Goal: Task Accomplishment & Management: Manage account settings

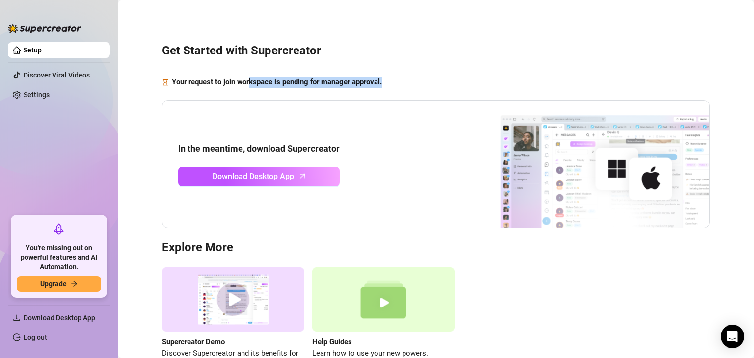
drag, startPoint x: 248, startPoint y: 86, endPoint x: 403, endPoint y: 83, distance: 154.2
click at [403, 83] on div "Your request to join workspace is pending for manager approval." at bounding box center [436, 83] width 548 height 12
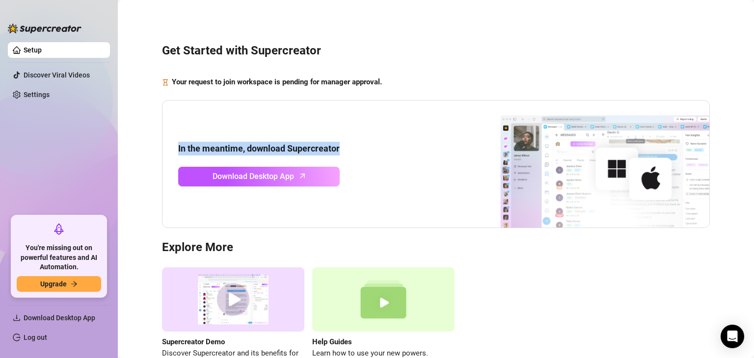
drag, startPoint x: 316, startPoint y: 191, endPoint x: 380, endPoint y: 110, distance: 102.8
click at [380, 110] on div "In the meantime, download Supercreator Download Desktop App" at bounding box center [436, 164] width 548 height 129
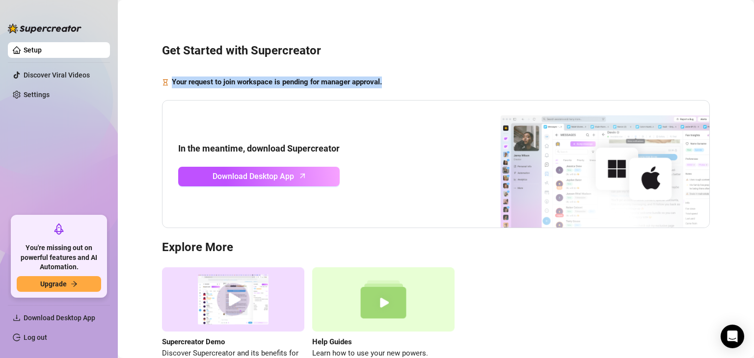
drag, startPoint x: 172, startPoint y: 79, endPoint x: 399, endPoint y: 74, distance: 226.4
click at [399, 74] on div "Get Started with Supercreator Your request to join workspace is pending for man…" at bounding box center [436, 201] width 617 height 389
click at [399, 77] on div "Your request to join workspace is pending for manager approval." at bounding box center [436, 83] width 548 height 12
drag, startPoint x: 393, startPoint y: 78, endPoint x: 282, endPoint y: 81, distance: 111.0
click at [282, 81] on div "Your request to join workspace is pending for manager approval." at bounding box center [436, 83] width 548 height 12
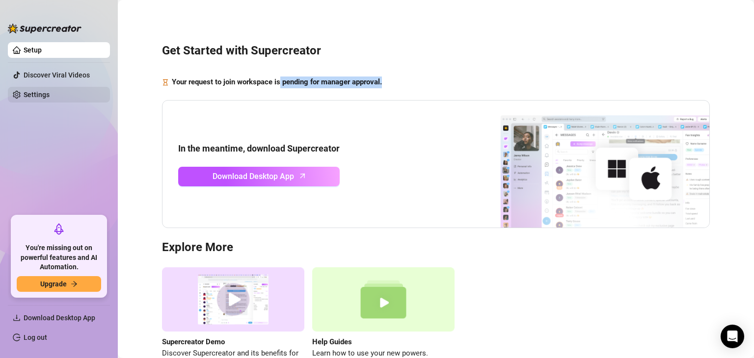
click at [50, 92] on link "Settings" at bounding box center [37, 95] width 26 height 8
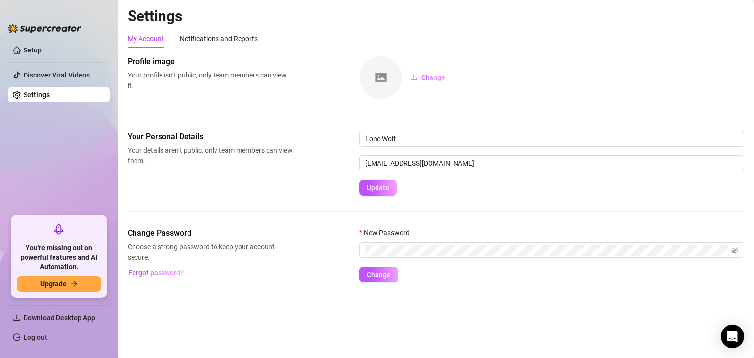
click at [72, 58] on ul "Setup Discover Viral Videos Settings" at bounding box center [59, 125] width 102 height 174
click at [42, 53] on link "Setup" at bounding box center [33, 50] width 18 height 8
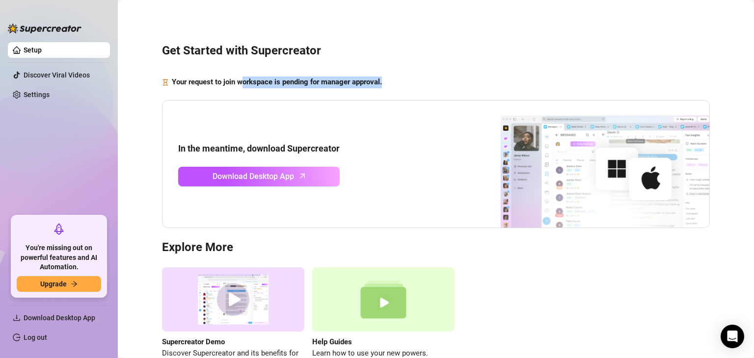
drag, startPoint x: 159, startPoint y: 156, endPoint x: 241, endPoint y: 71, distance: 118.8
click at [241, 71] on div "Get Started with Supercreator Your request to join workspace is pending for man…" at bounding box center [436, 201] width 617 height 389
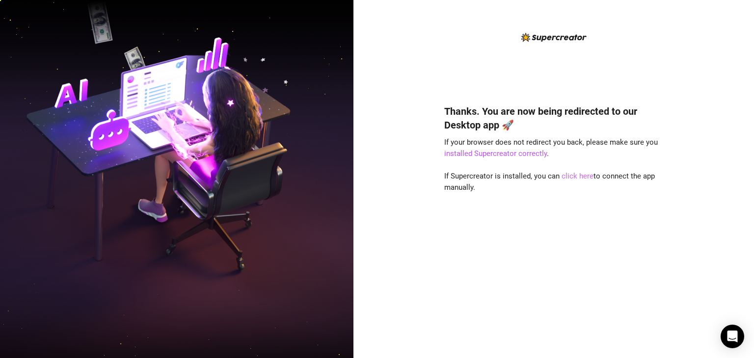
click at [568, 173] on link "click here" at bounding box center [578, 176] width 32 height 9
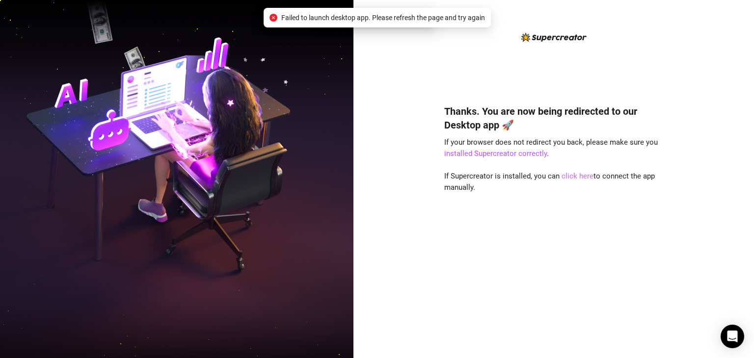
click at [568, 173] on link "click here" at bounding box center [578, 176] width 32 height 9
click at [579, 178] on link "click here" at bounding box center [578, 176] width 32 height 9
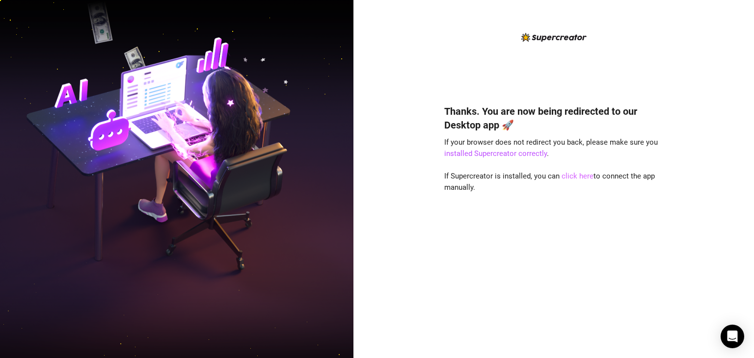
click at [573, 179] on link "click here" at bounding box center [578, 176] width 32 height 9
click at [581, 170] on div "Thanks. You are now being redirected to our Desktop app 🚀 If your browser does …" at bounding box center [553, 216] width 219 height 251
click at [579, 173] on link "click here" at bounding box center [578, 176] width 32 height 9
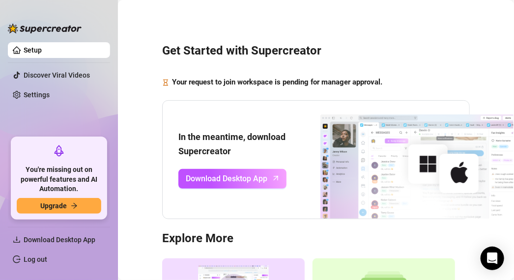
click at [12, 122] on ul "Setup Discover Viral Videos Settings" at bounding box center [59, 85] width 102 height 95
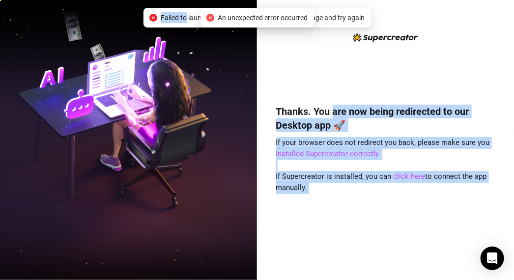
drag, startPoint x: 185, startPoint y: 17, endPoint x: 344, endPoint y: 79, distance: 170.7
click at [344, 79] on body "Thanks. You are now being redirected to our Desktop app 🚀 If your browser does …" at bounding box center [257, 140] width 514 height 280
click at [346, 81] on div "Thanks. You are now being redirected to our Desktop app 🚀 If your browser does …" at bounding box center [385, 147] width 219 height 233
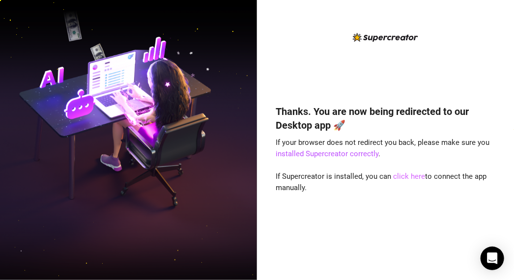
click at [400, 177] on link "click here" at bounding box center [409, 176] width 32 height 9
click at [362, 154] on link "installed Supercreator correctly" at bounding box center [327, 153] width 103 height 9
click at [354, 153] on link "installed Supercreator correctly" at bounding box center [327, 153] width 103 height 9
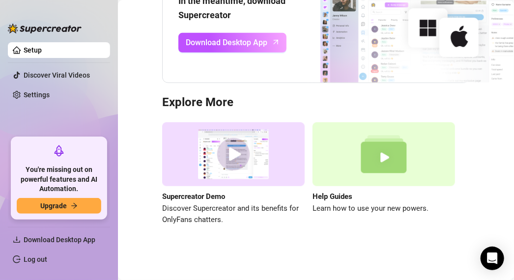
scroll to position [140, 0]
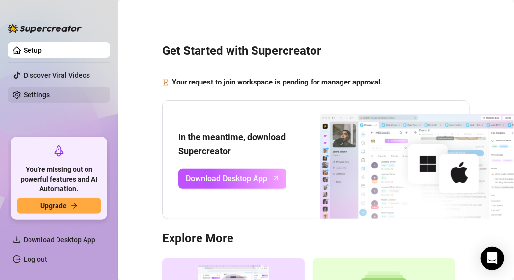
click at [50, 94] on link "Settings" at bounding box center [37, 95] width 26 height 8
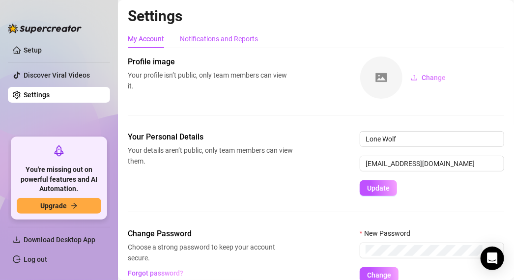
click at [196, 38] on div "Notifications and Reports" at bounding box center [219, 38] width 78 height 11
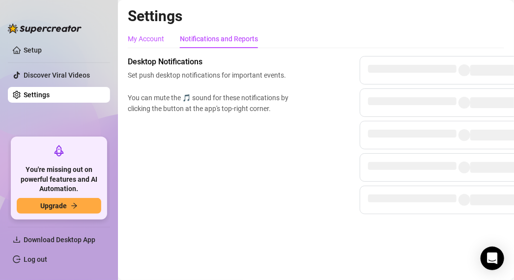
click at [151, 37] on div "My Account" at bounding box center [146, 38] width 36 height 11
